Goal: Find contact information: Find contact information

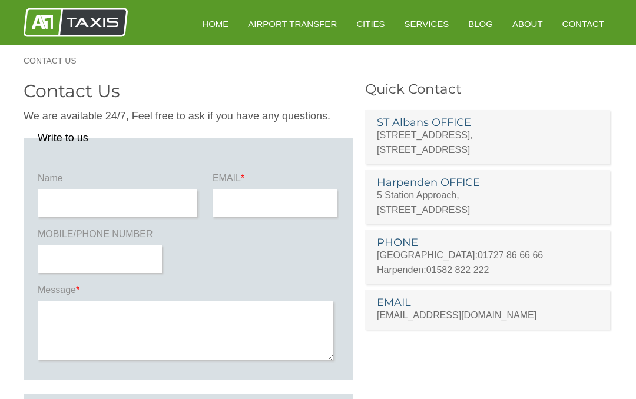
click at [424, 136] on p "156B London Road, St Albans, Hertfordshire AL1 1PQ" at bounding box center [487, 142] width 221 height 29
click at [417, 138] on p "156B London Road, St Albans, Hertfordshire AL1 1PQ" at bounding box center [487, 142] width 221 height 29
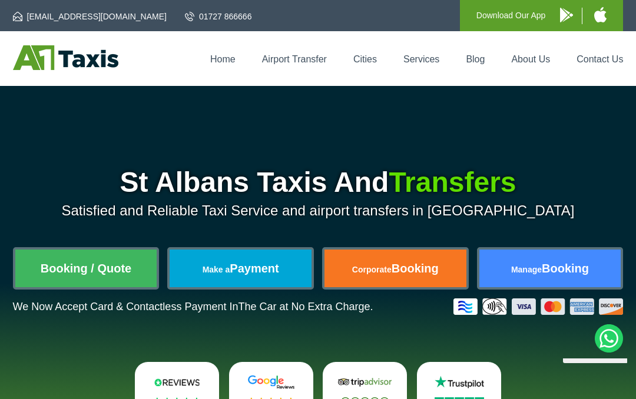
click at [615, 60] on link "Contact Us" at bounding box center [600, 59] width 47 height 10
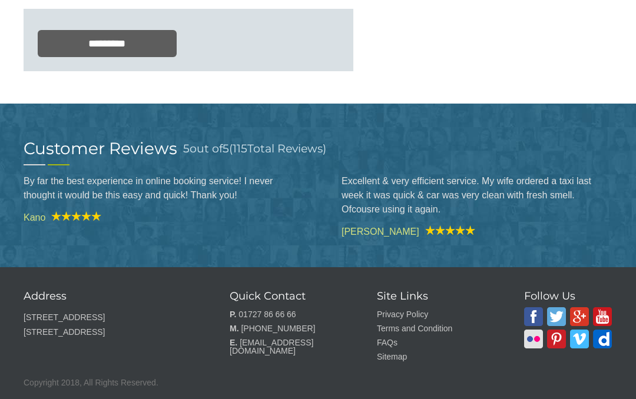
scroll to position [472, 0]
